Goal: Information Seeking & Learning: Find specific fact

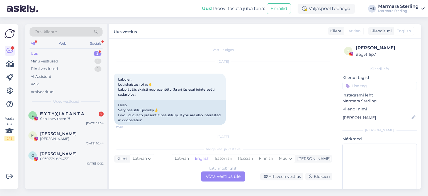
click at [89, 122] on div "[DATE] 19:04" at bounding box center [95, 123] width 18 height 4
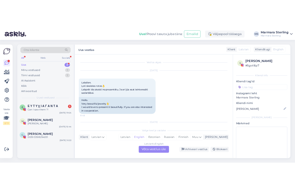
scroll to position [620, 0]
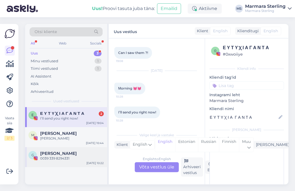
click at [71, 149] on div "G [PERSON_NAME] 0039 339 8294331 [DATE] 10:22" at bounding box center [66, 157] width 82 height 20
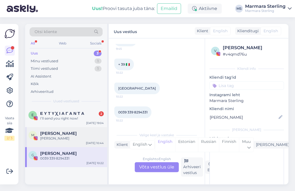
click at [72, 129] on div "M Marita Liepina Ja Sep 30 10:44" at bounding box center [66, 137] width 82 height 20
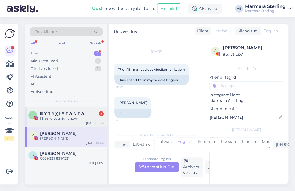
click at [74, 125] on div "Ε Ε Υ Τ Υ Χ Ι Α Γ Α Ν Τ Α 2 I’ll send you right now! Sep 30 19:04" at bounding box center [66, 117] width 82 height 20
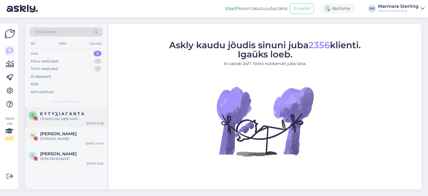
click at [59, 120] on div "I’ll send you right now!" at bounding box center [72, 118] width 64 height 5
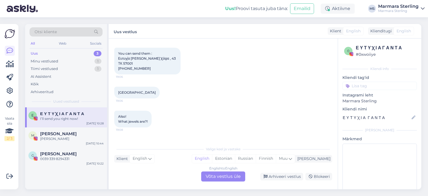
scroll to position [640, 0]
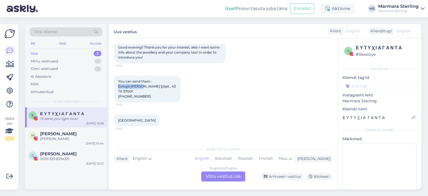
drag, startPoint x: 118, startPoint y: 87, endPoint x: 141, endPoint y: 87, distance: 22.6
click at [143, 86] on div "You can send them : Ευτυχία [PERSON_NAME] Χάψα , 43 ΤΚ 57001 [PHONE_NUMBER]:06" at bounding box center [147, 88] width 66 height 27
copy span "Ευτυχία Γαντά"
click at [125, 94] on span "You can send them : Ευτυχία [PERSON_NAME] Χάψα , 43 ΤΚ 57001 [PHONE_NUMBER]" at bounding box center [147, 88] width 59 height 19
drag, startPoint x: 118, startPoint y: 91, endPoint x: 152, endPoint y: 90, distance: 33.2
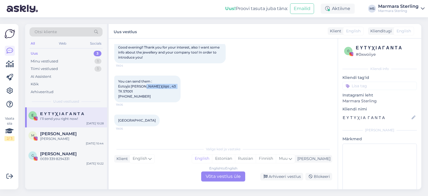
click at [152, 90] on div "You can send them : Ευτυχία [PERSON_NAME] Χάψα , 43 ΤΚ 57001 [PHONE_NUMBER]:06" at bounding box center [147, 88] width 66 height 27
copy span "Καπετάν Χάψα , 43"
click at [142, 108] on div "You can send them : Ευτυχία [PERSON_NAME] Χάψα , 43 ΤΚ 57001 [PHONE_NUMBER]:06" at bounding box center [223, 88] width 218 height 39
drag, startPoint x: 125, startPoint y: 102, endPoint x: 144, endPoint y: 103, distance: 19.8
click at [144, 98] on span "You can send them : Ευτυχία [PERSON_NAME] Χάψα , 43 ΤΚ 57001 [PHONE_NUMBER]" at bounding box center [147, 88] width 59 height 19
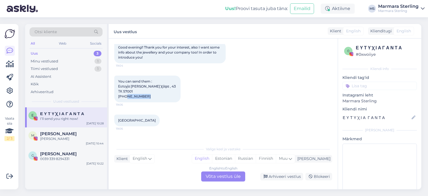
copy span "6946373770"
click at [210, 105] on div "You can send them : Ευτυχία [PERSON_NAME] Χάψα , 43 ΤΚ 57001 [PHONE_NUMBER]:06" at bounding box center [223, 88] width 218 height 39
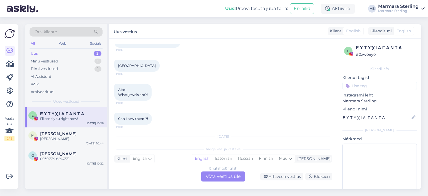
scroll to position [751, 0]
